Goal: Find specific page/section: Find specific page/section

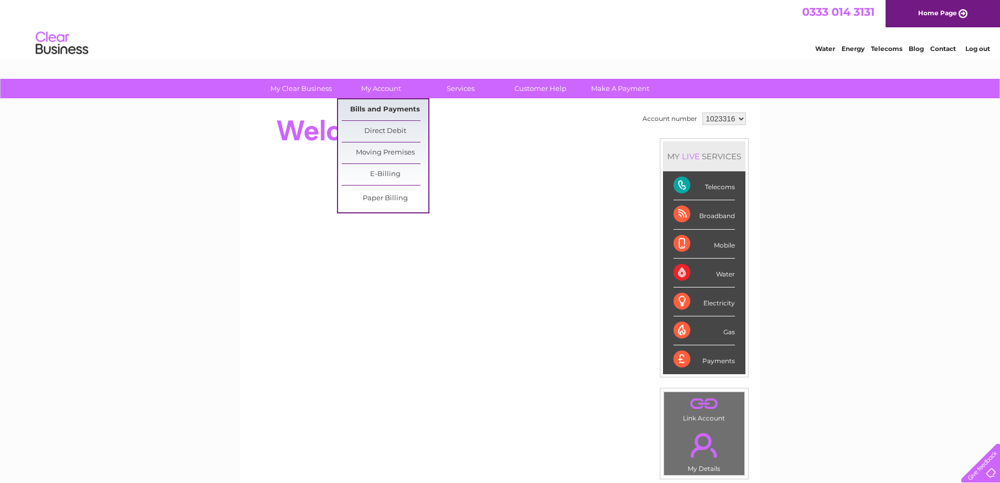
click at [381, 107] on link "Bills and Payments" at bounding box center [385, 109] width 87 height 21
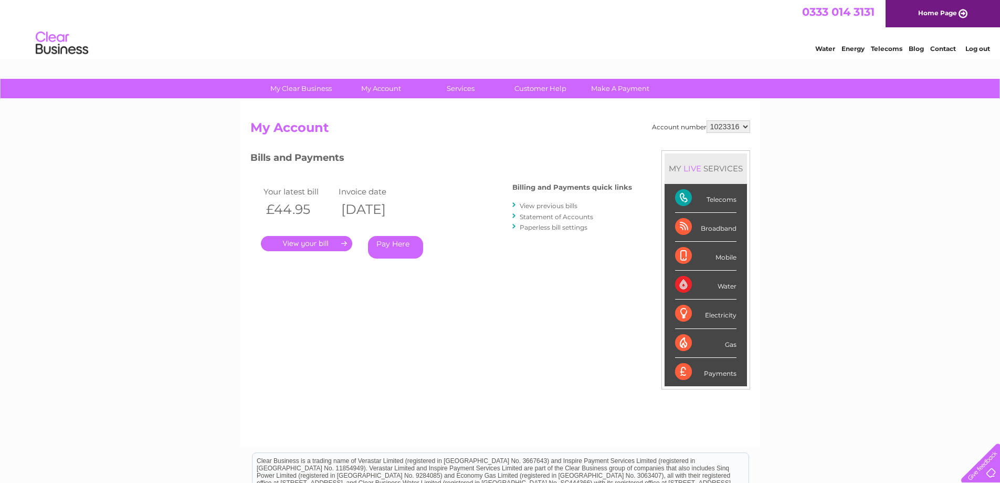
click at [336, 243] on link "." at bounding box center [306, 243] width 91 height 15
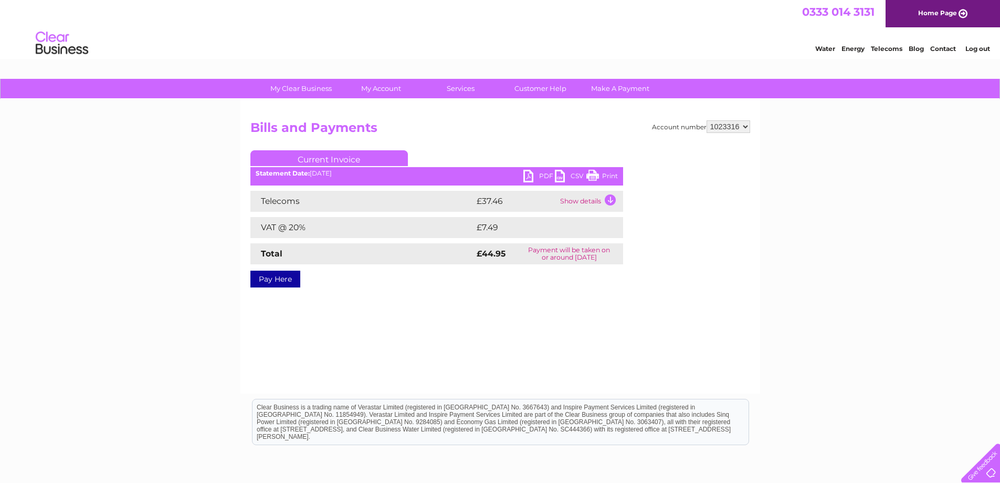
click at [603, 177] on link "Print" at bounding box center [603, 177] width 32 height 15
